Goal: Find specific page/section: Find specific page/section

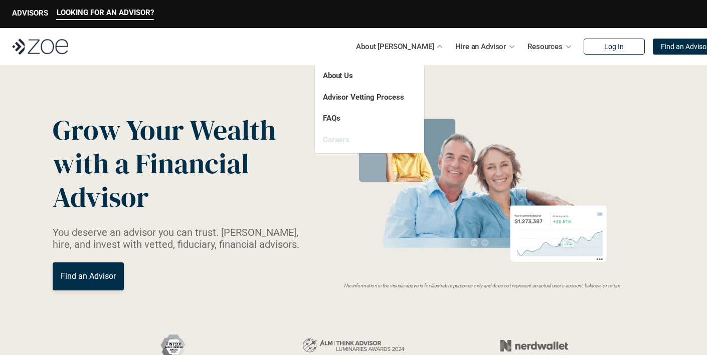
click at [331, 139] on link "Careers" at bounding box center [336, 139] width 27 height 9
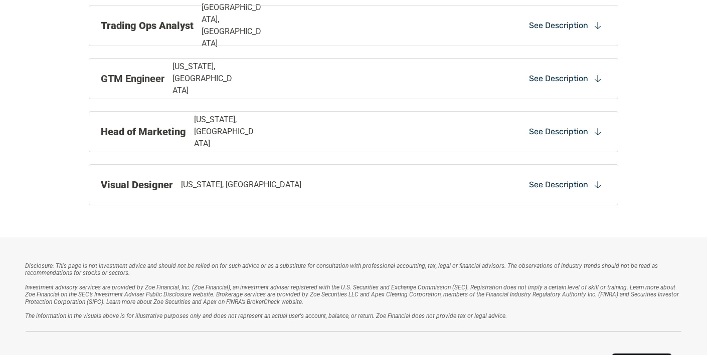
scroll to position [981, 0]
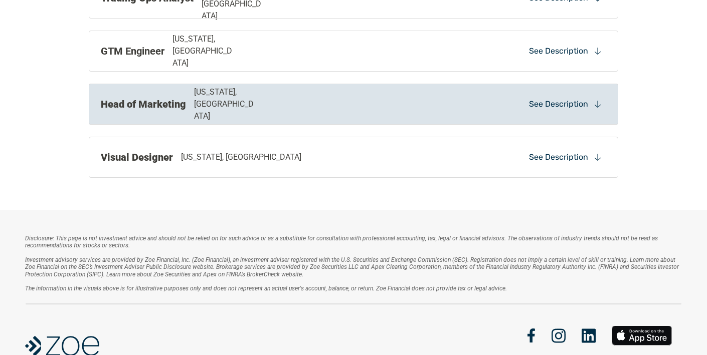
click at [231, 103] on p "[US_STATE], [GEOGRAPHIC_DATA]" at bounding box center [226, 104] width 64 height 36
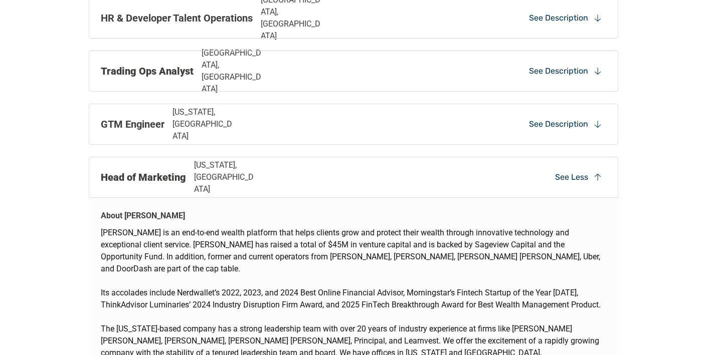
scroll to position [892, 0]
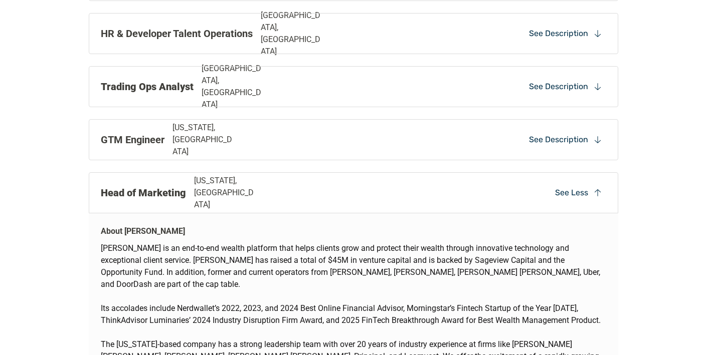
click at [403, 186] on div "Head of Marketing [US_STATE], [GEOGRAPHIC_DATA] See Less" at bounding box center [353, 192] width 529 height 41
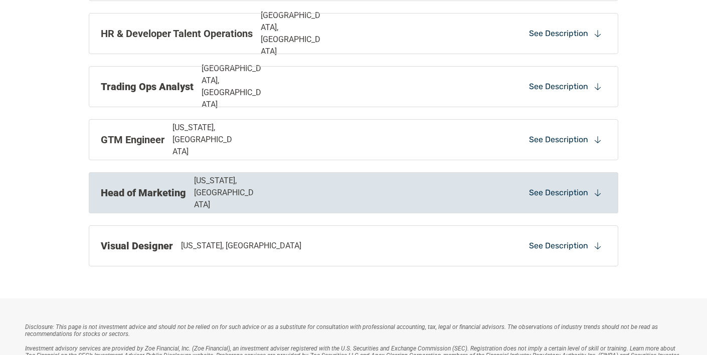
click at [594, 197] on div "See Description" at bounding box center [565, 192] width 81 height 15
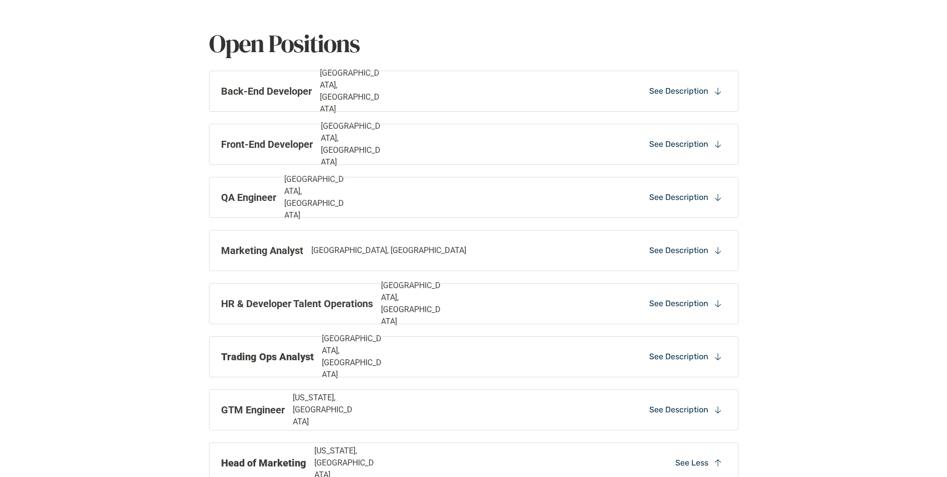
scroll to position [0, 0]
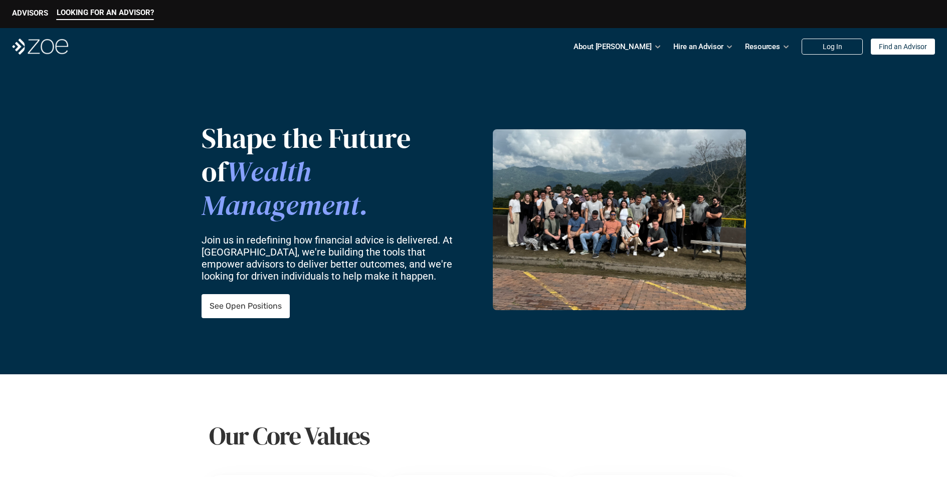
click at [41, 43] on img at bounding box center [40, 47] width 56 height 16
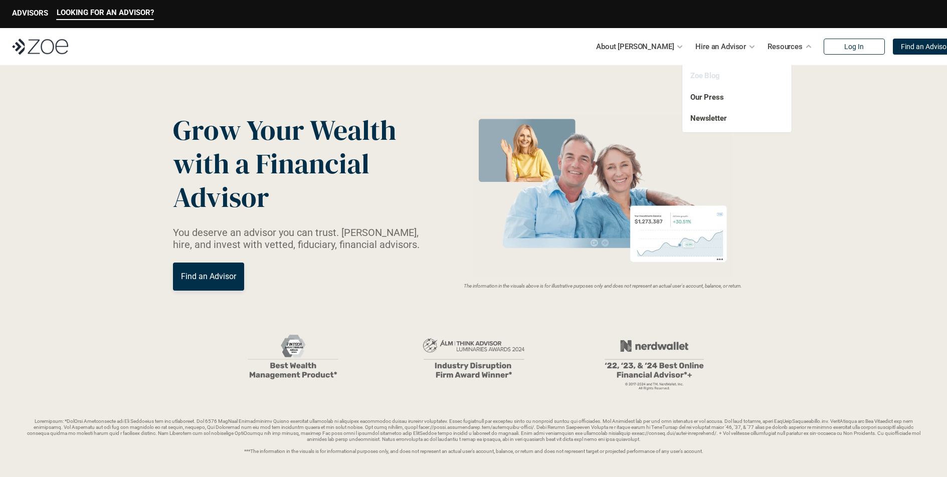
click at [706, 74] on link "Zoe Blog" at bounding box center [705, 75] width 30 height 9
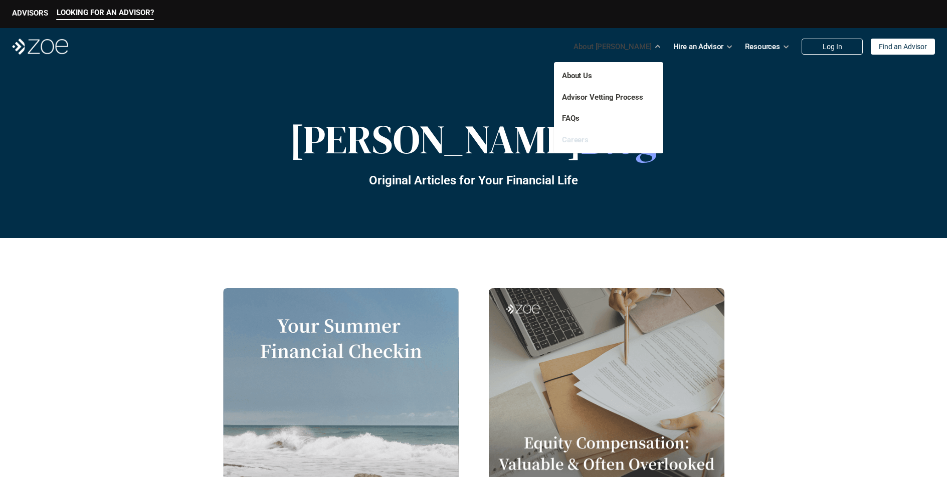
click at [578, 139] on link "Careers" at bounding box center [575, 139] width 27 height 9
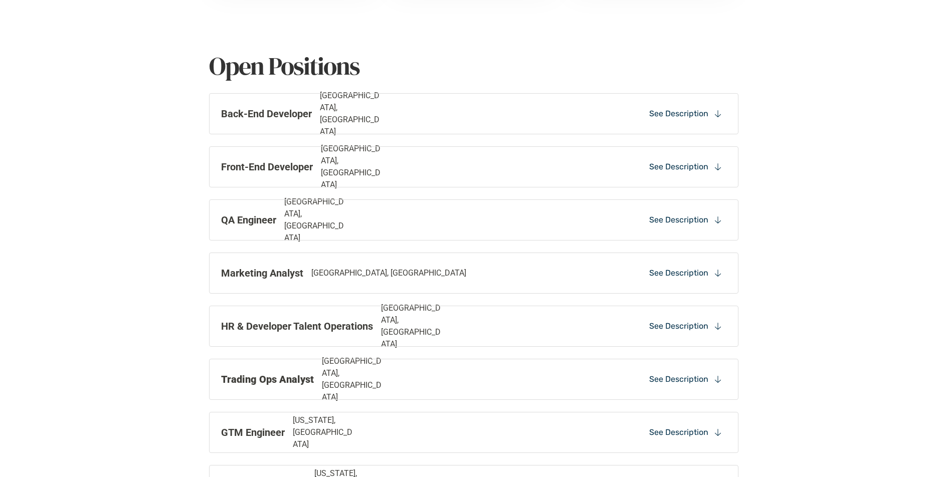
scroll to position [603, 0]
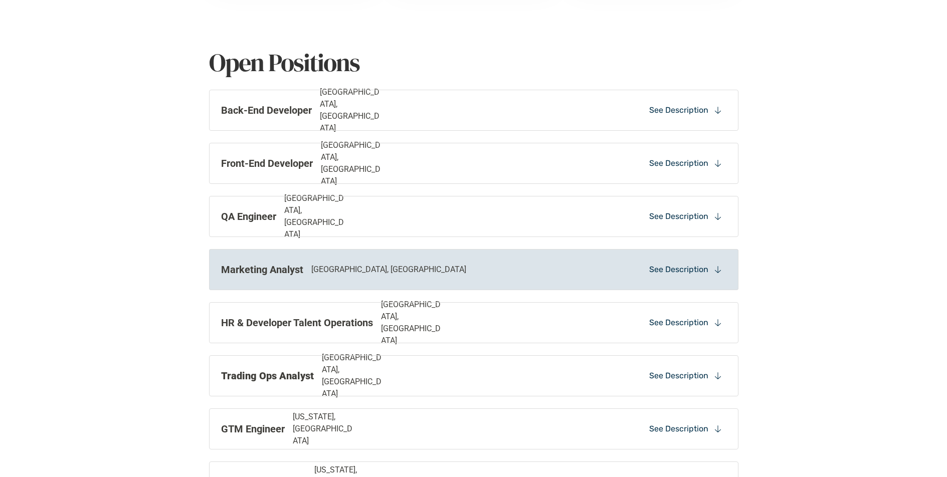
click at [698, 264] on p "See Description" at bounding box center [678, 269] width 59 height 11
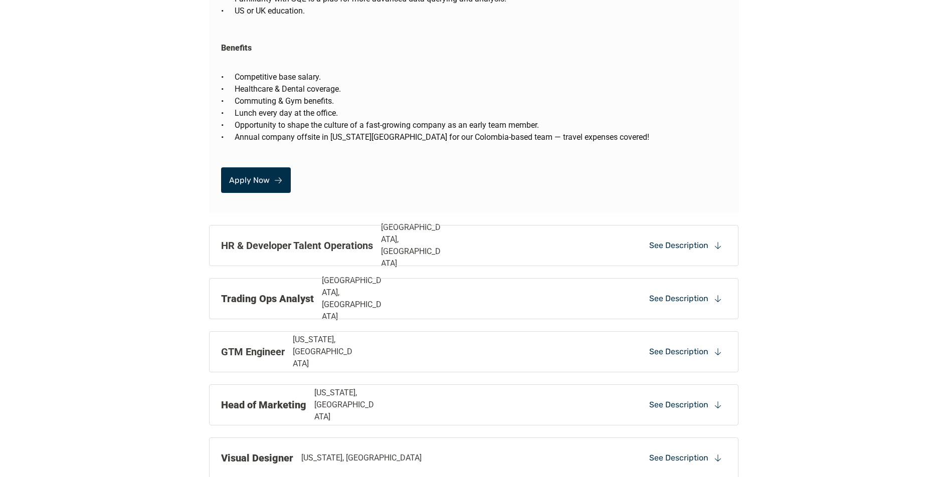
scroll to position [1977, 0]
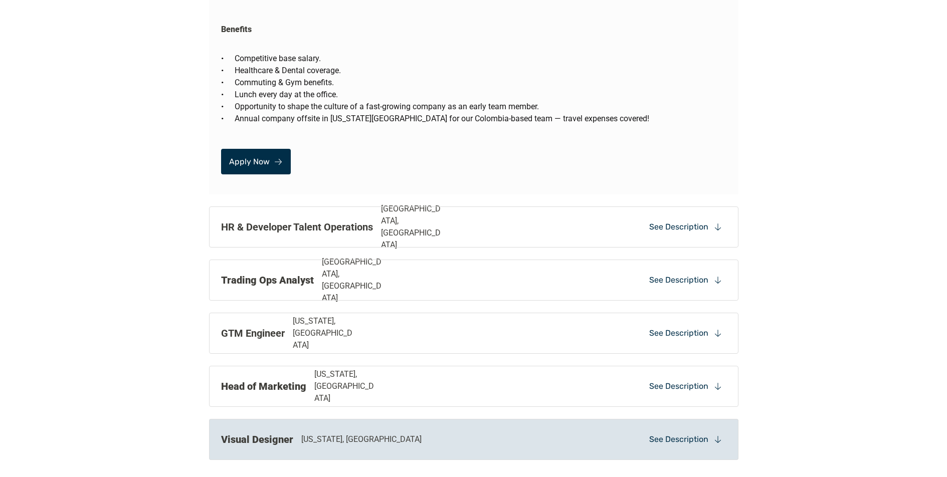
click at [693, 355] on div "See Description" at bounding box center [685, 439] width 81 height 15
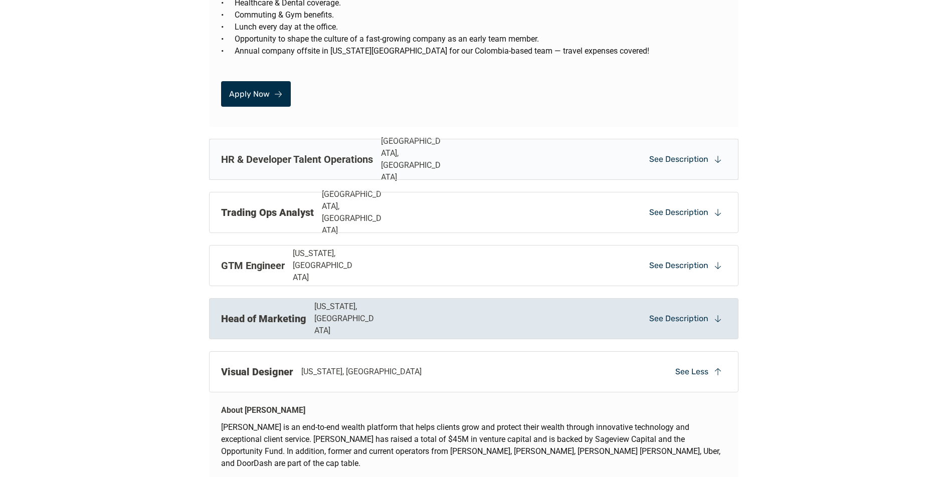
scroll to position [2048, 0]
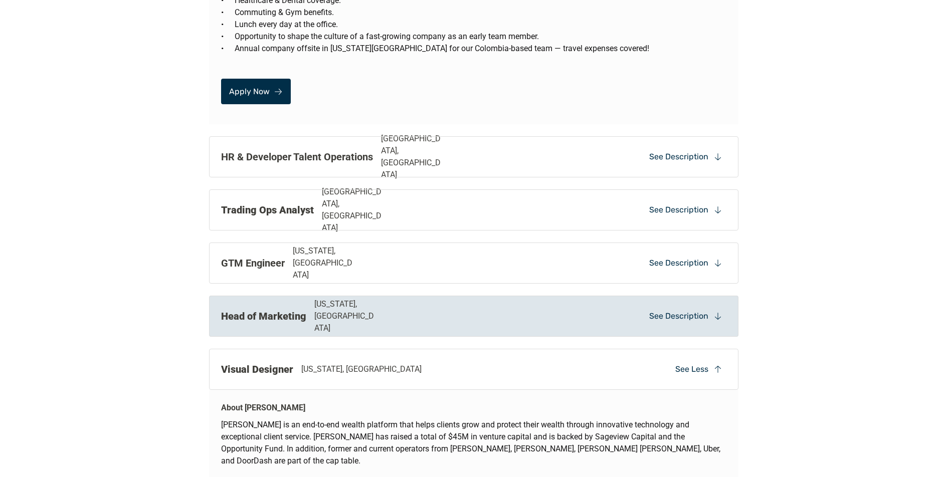
click at [620, 302] on div "Head of Marketing [US_STATE], [GEOGRAPHIC_DATA] See Description" at bounding box center [473, 316] width 529 height 41
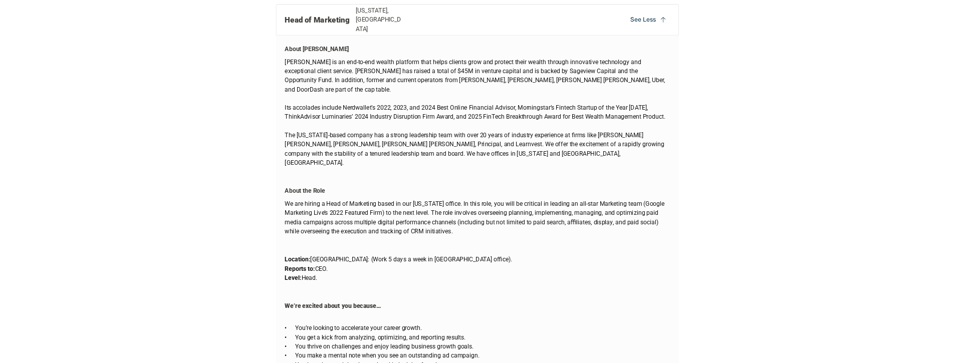
scroll to position [2337, 0]
